Goal: Information Seeking & Learning: Check status

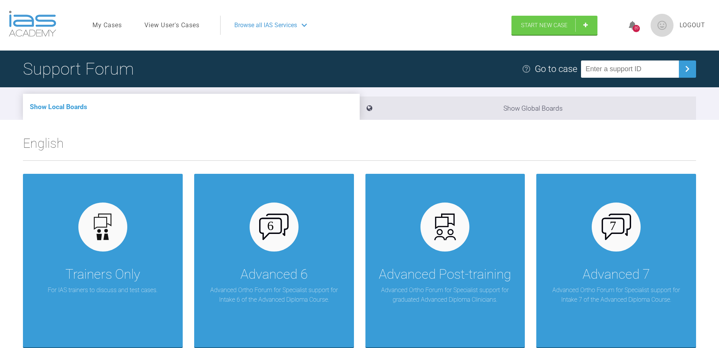
click at [167, 28] on link "View User's Cases" at bounding box center [172, 25] width 55 height 10
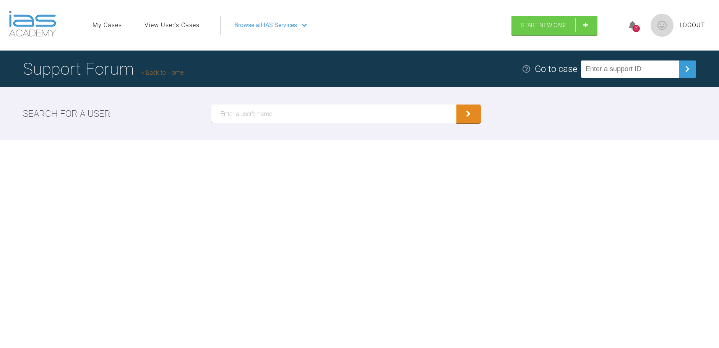
click at [276, 123] on input "text" at bounding box center [333, 113] width 245 height 18
type input "teodora"
click at [457, 104] on button "submit" at bounding box center [469, 113] width 24 height 18
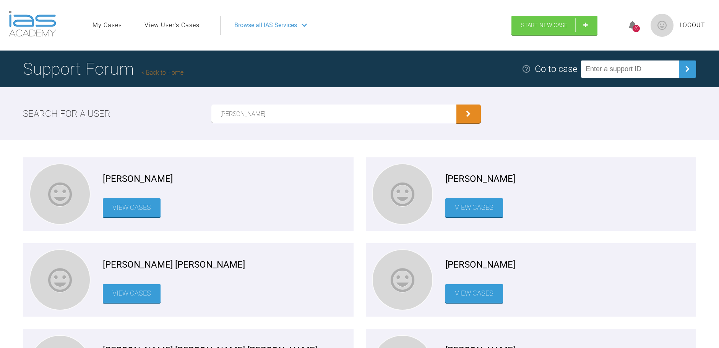
scroll to position [149, 0]
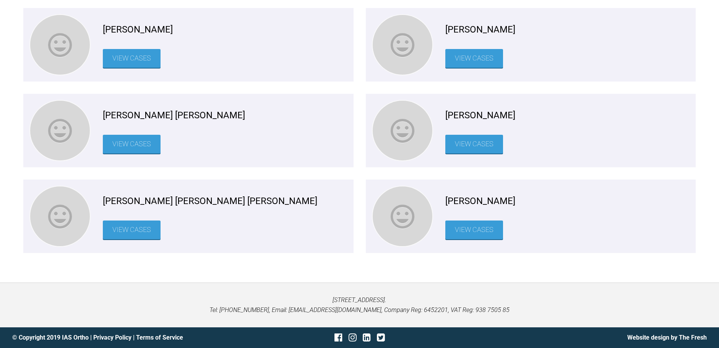
click at [464, 139] on link "View Cases" at bounding box center [474, 144] width 58 height 19
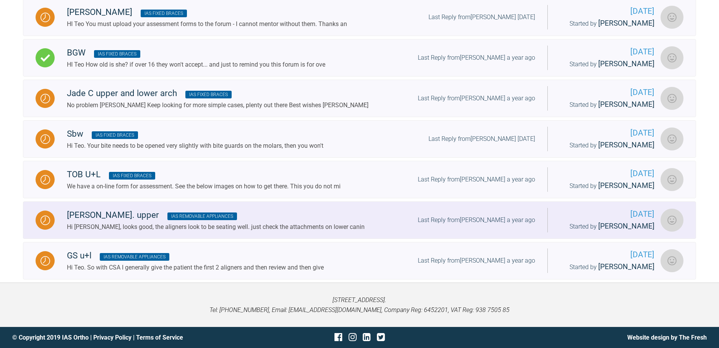
scroll to position [93, 0]
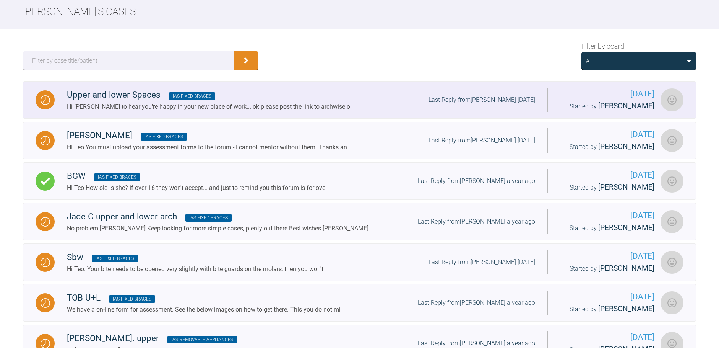
click at [168, 119] on link "Upper and lower Spaces IAS Fixed Braces Hi Teo Glad to hear you're happy in you…" at bounding box center [359, 99] width 673 height 37
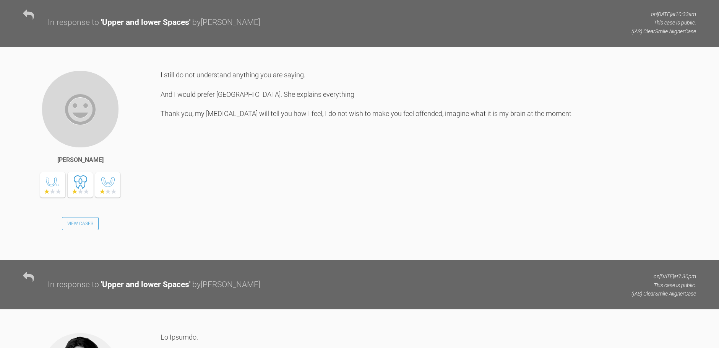
scroll to position [2978, 0]
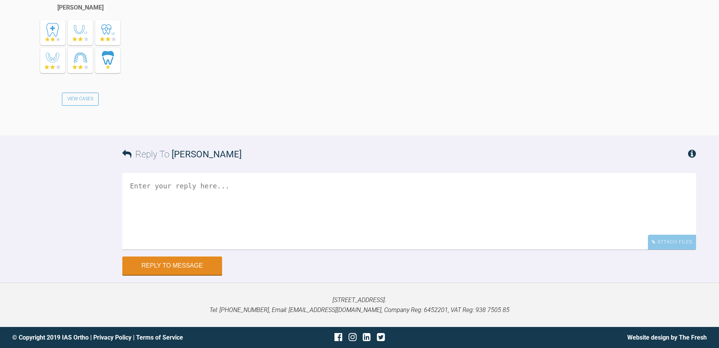
scroll to position [7224, 0]
